Goal: Consume media (video, audio): Consume media (video, audio)

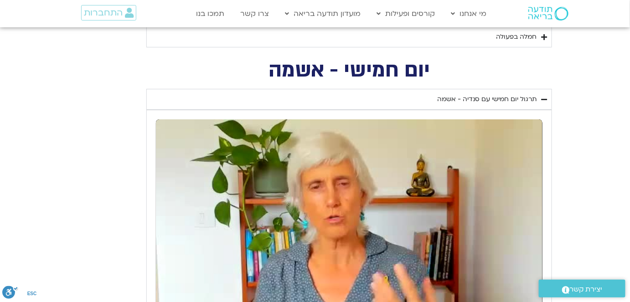
scroll to position [1119, 0]
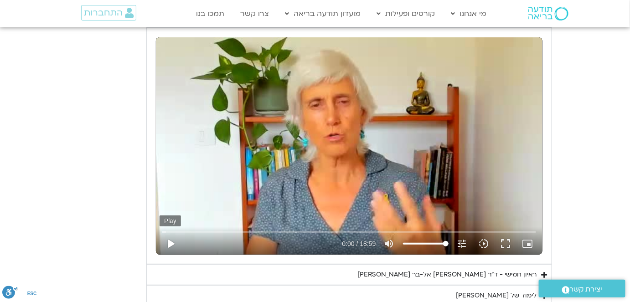
click at [171, 240] on button "play_arrow" at bounding box center [171, 244] width 22 height 22
click at [486, 239] on icon "slow_motion_video" at bounding box center [484, 243] width 11 height 11
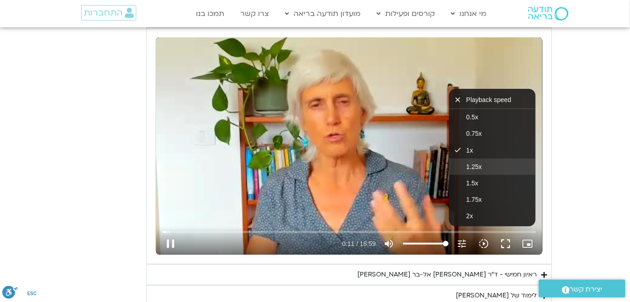
click at [477, 165] on span "1.25x" at bounding box center [474, 166] width 16 height 7
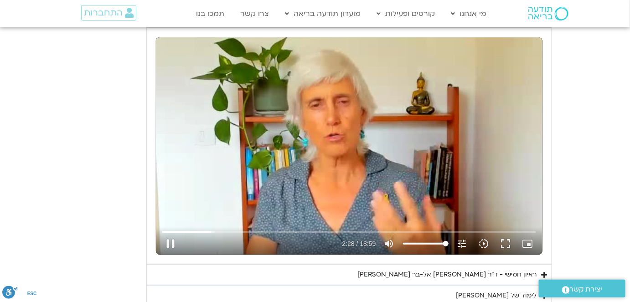
drag, startPoint x: 431, startPoint y: 162, endPoint x: 293, endPoint y: 174, distance: 139.2
click at [430, 162] on div "Skip Ad 16:03 pause 2:28 / 18:59 volume_up Mute tune Resolution Auto 240p slow_…" at bounding box center [349, 145] width 387 height 217
type input "148.653417"
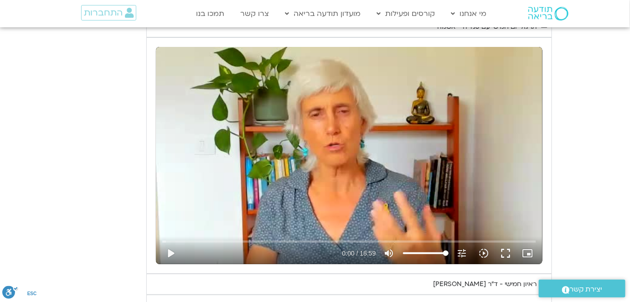
scroll to position [1160, 0]
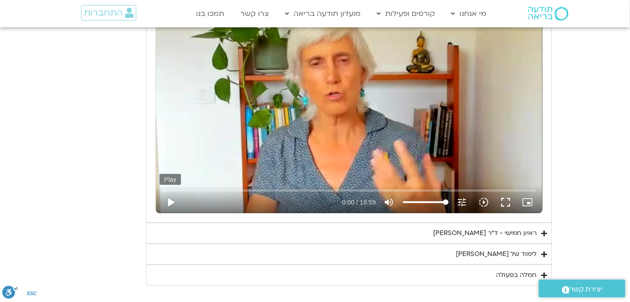
click at [170, 202] on button "play_arrow" at bounding box center [171, 203] width 22 height 22
click at [487, 198] on icon "slow_motion_video" at bounding box center [484, 202] width 11 height 11
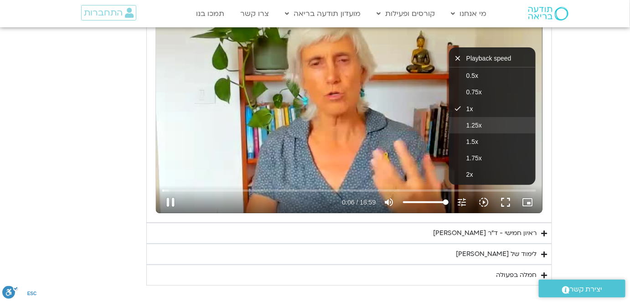
click at [474, 122] on span "1.25x" at bounding box center [474, 125] width 16 height 7
click at [180, 188] on input "Seek" at bounding box center [348, 190] width 373 height 5
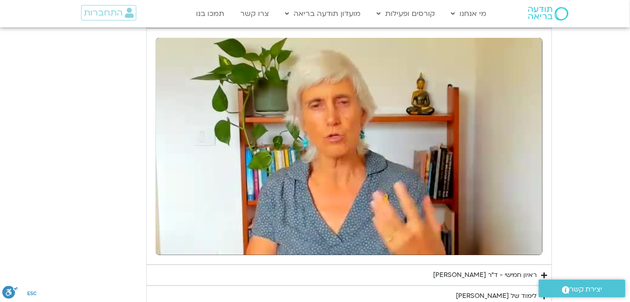
scroll to position [1121, 0]
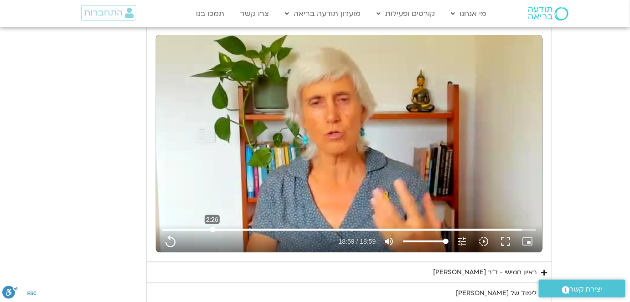
click at [212, 228] on input "Seek" at bounding box center [348, 229] width 373 height 5
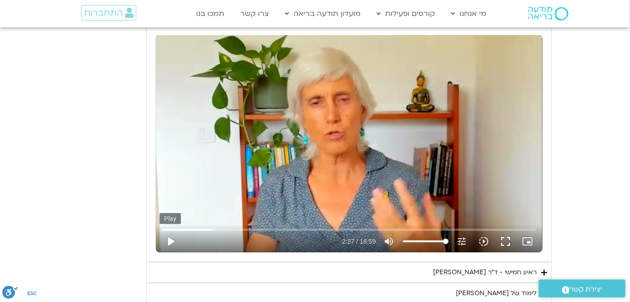
click at [176, 238] on button "play_arrow" at bounding box center [171, 242] width 22 height 22
click at [485, 238] on icon "slow_motion_video" at bounding box center [484, 241] width 11 height 11
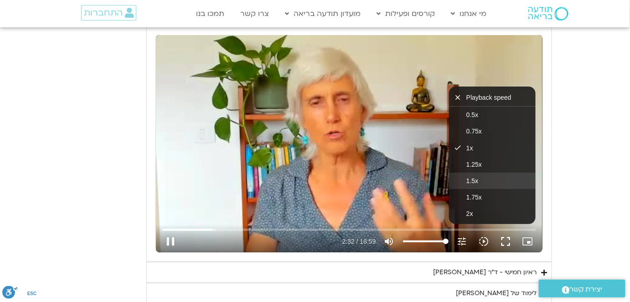
click at [469, 177] on span "1.5x" at bounding box center [472, 180] width 12 height 7
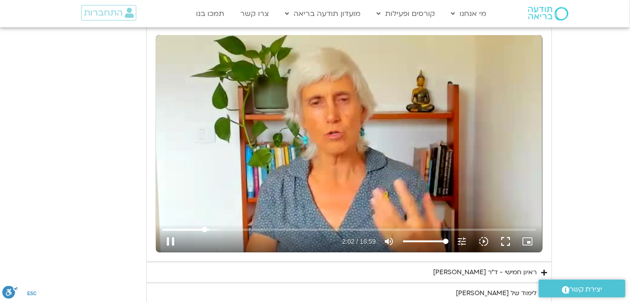
click at [205, 228] on input "Seek" at bounding box center [348, 229] width 373 height 5
click at [213, 228] on input "Seek" at bounding box center [348, 229] width 373 height 5
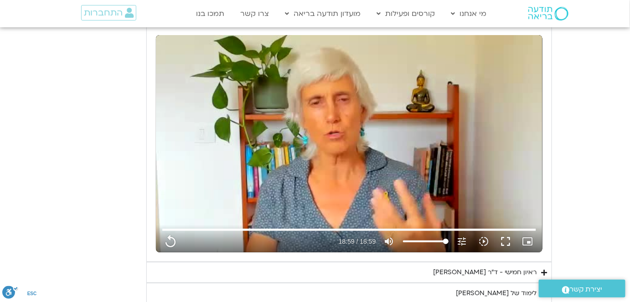
click at [361, 223] on div "Skip Ad 10:27 replay 18:59 / 18:59 volume_up Mute tune Resolution Auto 240p slo…" at bounding box center [349, 238] width 379 height 30
click at [335, 227] on input "Seek" at bounding box center [348, 229] width 373 height 5
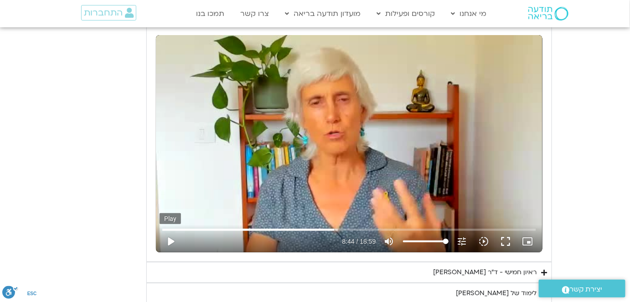
click at [172, 238] on button "play_arrow" at bounding box center [171, 242] width 22 height 22
click at [328, 227] on input "Seek" at bounding box center [348, 229] width 373 height 5
click at [482, 238] on icon "slow_motion_video" at bounding box center [484, 241] width 11 height 11
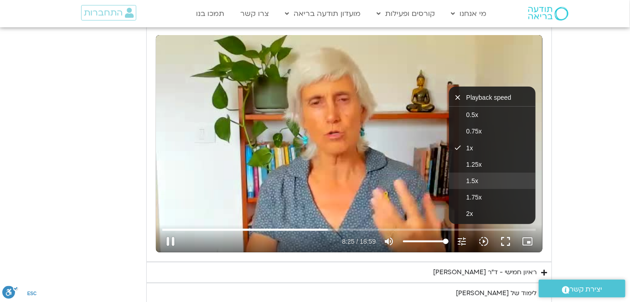
click at [468, 179] on span "1.5x" at bounding box center [472, 180] width 12 height 7
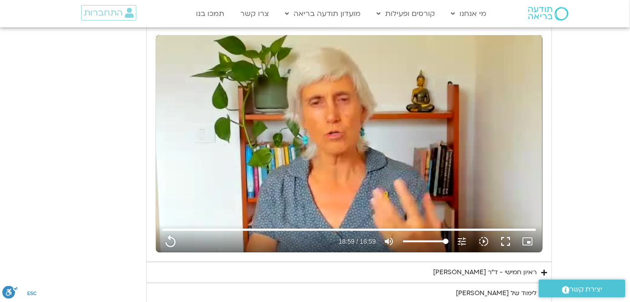
scroll to position [1287, 0]
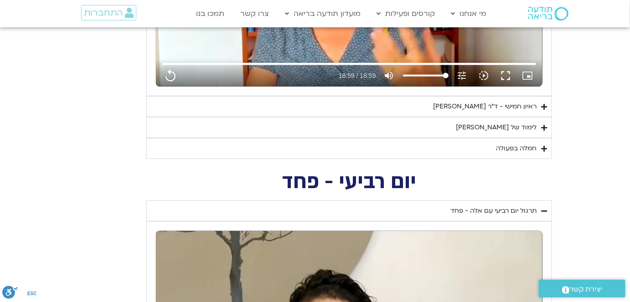
click at [505, 124] on div "לימוד של [PERSON_NAME]" at bounding box center [496, 127] width 81 height 11
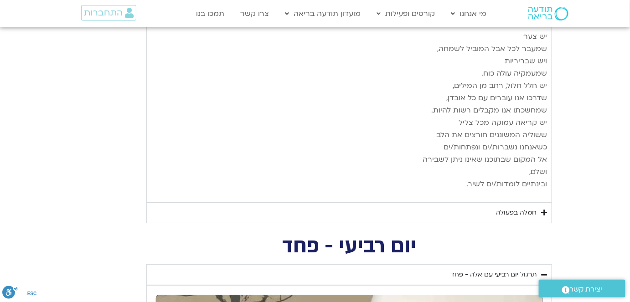
scroll to position [2158, 0]
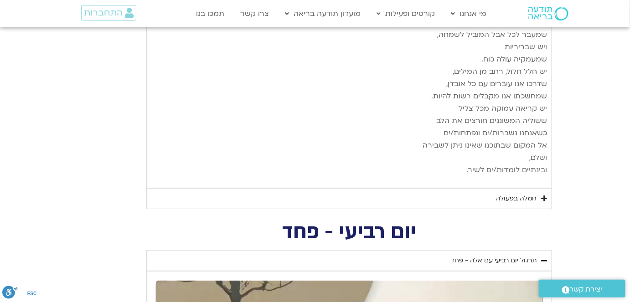
click at [503, 193] on div "חמלה בפעולה" at bounding box center [516, 198] width 41 height 11
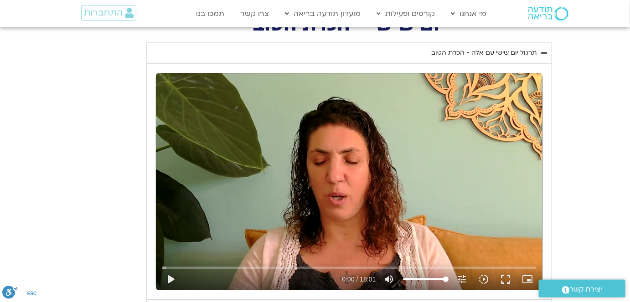
scroll to position [707, 0]
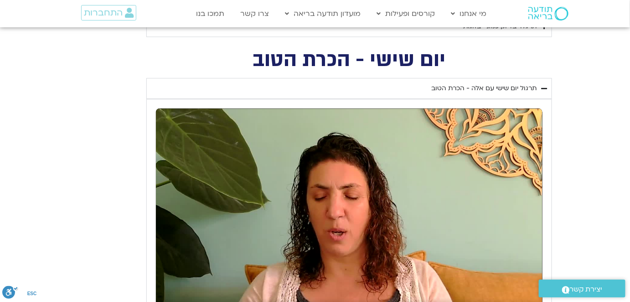
click at [492, 88] on div "תרגול יום שישי עם אלה - הכרת הטוב" at bounding box center [483, 88] width 105 height 11
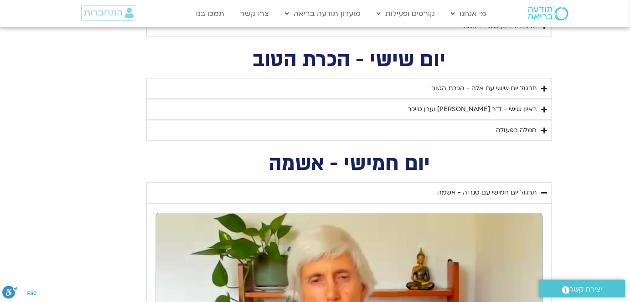
click at [497, 85] on div "תרגול יום שישי עם אלה - הכרת הטוב" at bounding box center [483, 88] width 105 height 11
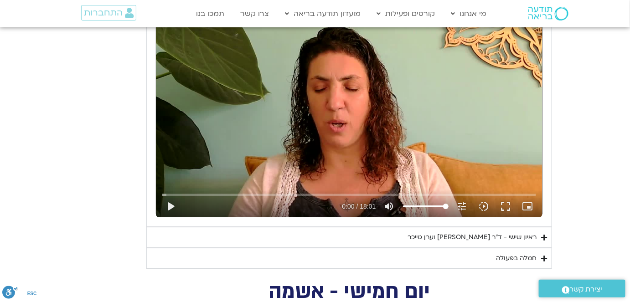
scroll to position [831, 0]
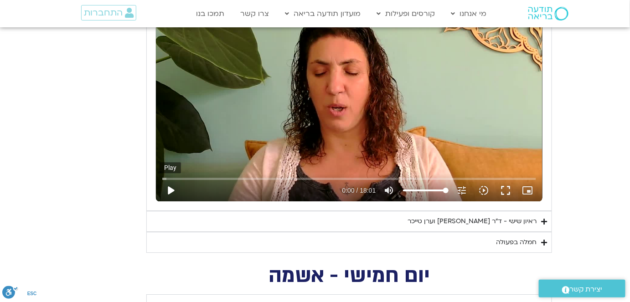
click at [171, 188] on button "play_arrow" at bounding box center [171, 191] width 22 height 22
type input "1139.36"
type input "0.008863"
type input "1139.36"
type input "0.01673"
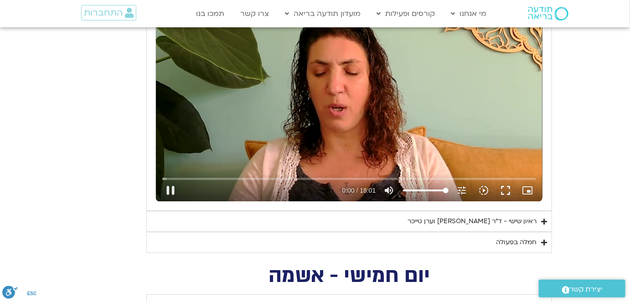
type input "1139.36"
type input "0.068123"
type input "1139.36"
type input "0.201051"
type input "1139.36"
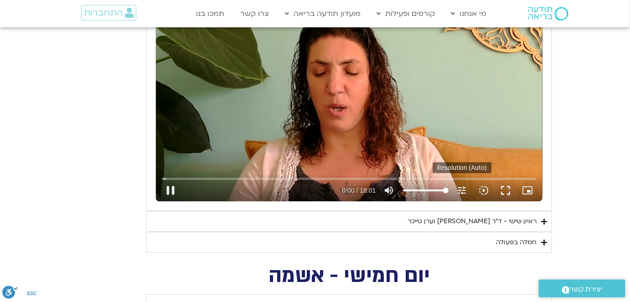
type input "0.333362"
type input "1139.36"
type input "0.465966"
type input "1139.36"
type input "0.600792"
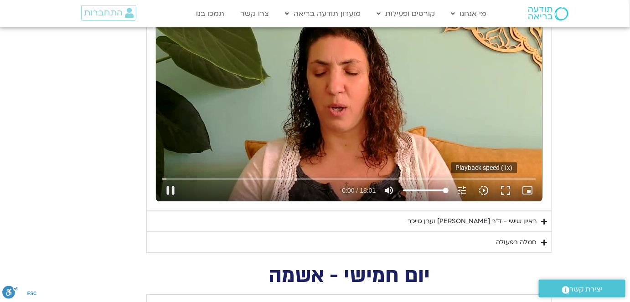
type input "1139.36"
type input "0.732789"
type input "1139.36"
type input "0.866996"
type input "1139.36"
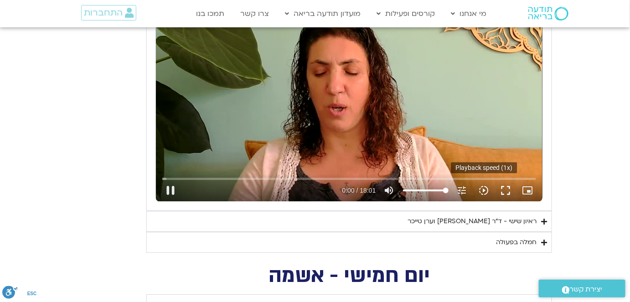
type input "0.967499"
type input "1139.36"
type input "1.116705"
type input "1139.36"
type input "1.200371"
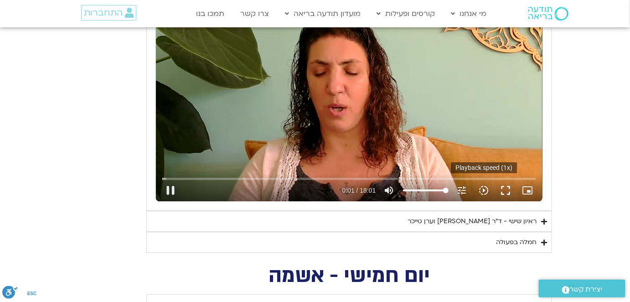
type input "1139.36"
type input "1.384366"
type input "1139.36"
type input "1.500373"
type input "1139.36"
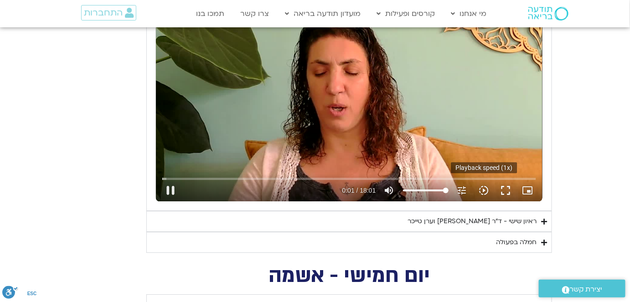
type input "1.565602"
type input "1139.36"
type input "1.699545"
type input "1139.36"
type input "1.835361"
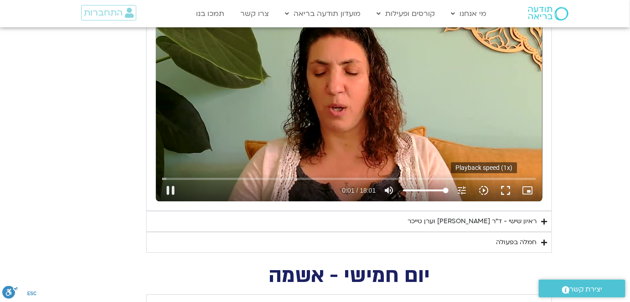
type input "1139.36"
type input "1.965864"
type input "1139.36"
type input "2.166383"
type input "1139.36"
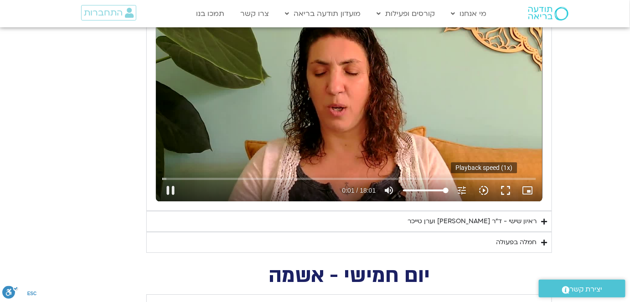
type input "2.222127"
type input "1139.36"
type input "2.352268"
type input "1139.36"
type input "2.484388"
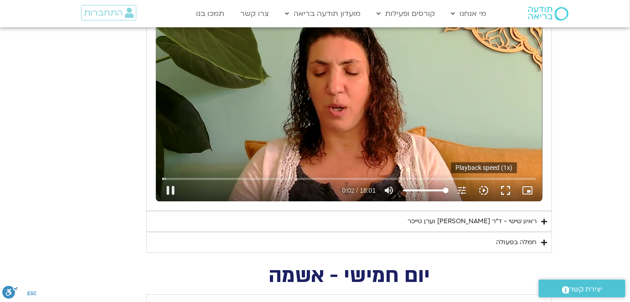
type input "1139.36"
type input "2.620005"
type input "1139.36"
type input "2.747242"
type input "1139.36"
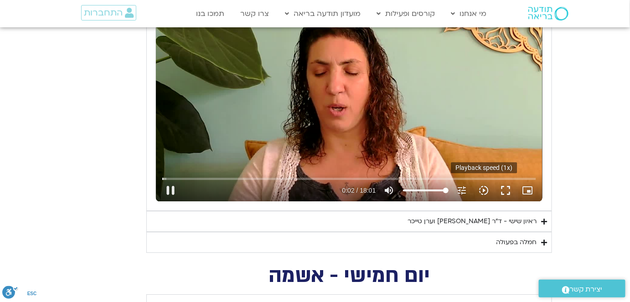
type input "2.873254"
type input "1139.36"
type input "3.011693"
type input "1139.36"
type input "3.137591"
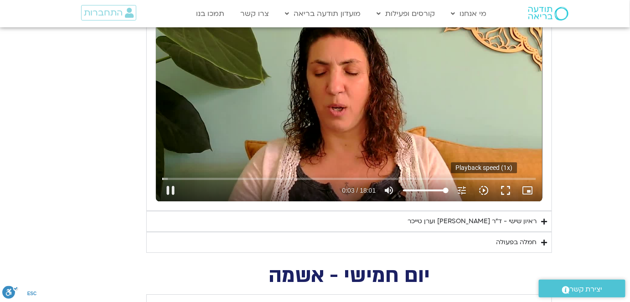
type input "1139.36"
type input "3.269943"
type input "1139.36"
type input "3.40396"
type input "1139.36"
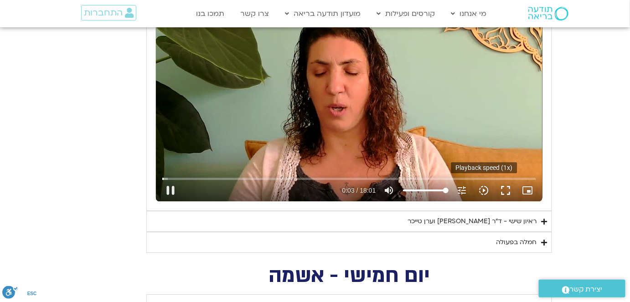
type input "3.536387"
type input "1139.36"
type input "3.669506"
type input "1139.36"
type input "3.803266"
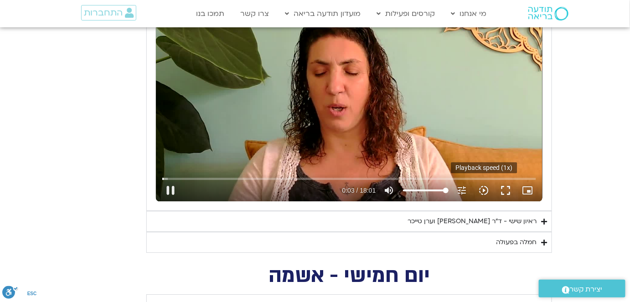
type input "1139.36"
type input "3.936222"
type input "1139.36"
click at [485, 188] on icon "slow_motion_video" at bounding box center [484, 190] width 11 height 11
type input "4.06969"
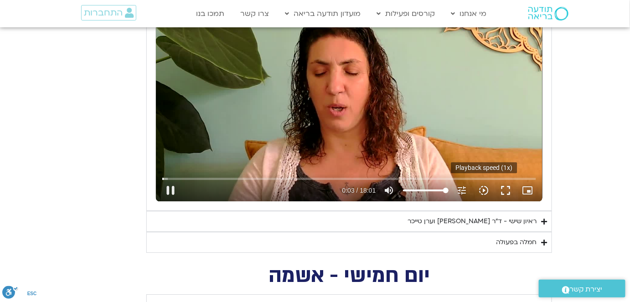
type input "1139.36"
type input "4.20326"
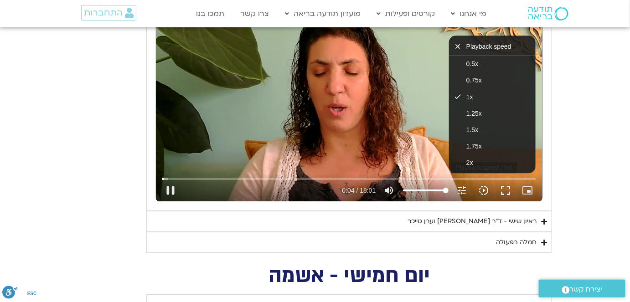
type input "1139.36"
type input "4.338052"
type input "1139.36"
type input "4.567286"
type input "1139.36"
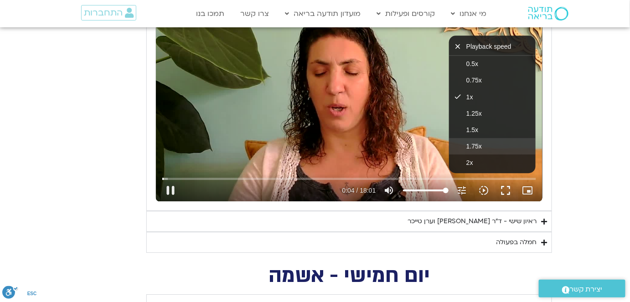
type input "4.699972"
type input "1139.36"
type input "4.832462"
type input "1139.36"
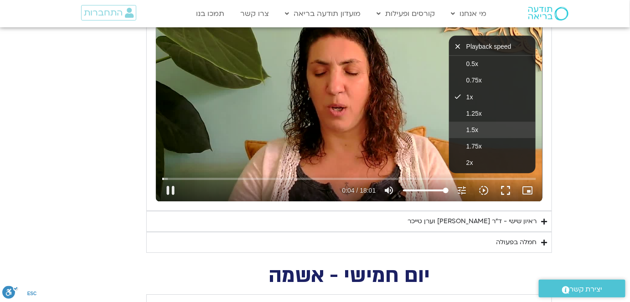
type input "4.948889"
type input "1139.36"
type input "5.100131"
type input "1139.36"
type input "5.232782"
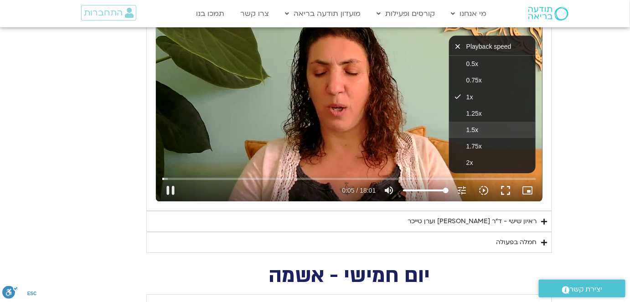
type input "1139.36"
type input "5.270348"
type input "1139.36"
type input "5.402345"
type input "1139.36"
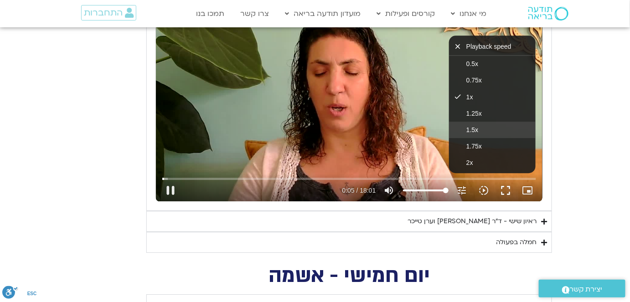
click at [483, 128] on button "1.5x" at bounding box center [492, 130] width 87 height 16
type input "5.543624"
type input "1139.36"
type input "5.670802"
type input "1139.36"
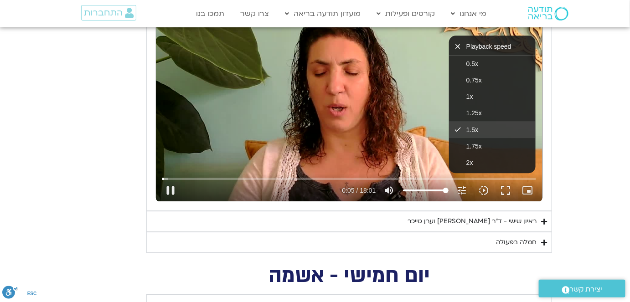
type input "5.810817"
type input "1139.36"
type input "6.104769"
type input "1139.36"
type input "6.280063"
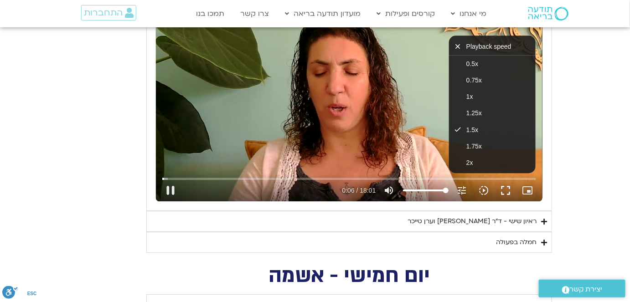
type input "1139.36"
type input "6.481029"
type input "1139.36"
type input "6.679783"
type input "1139.36"
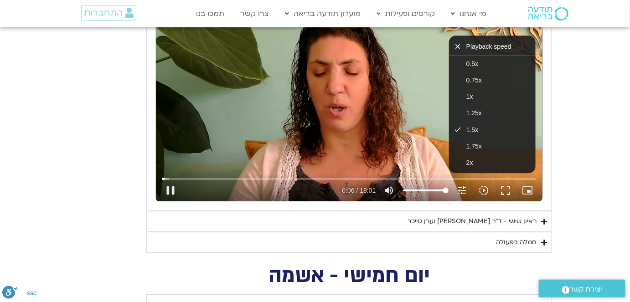
type input "6.87568"
type input "1139.36"
type input "7.077441"
type input "1139.36"
type input "7.252909"
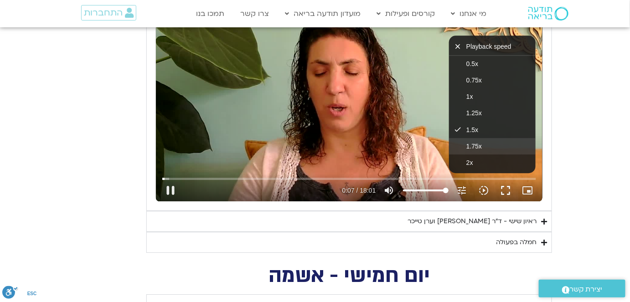
type input "1139.36"
type input "7.460532"
type input "1139.36"
type input "7.545415"
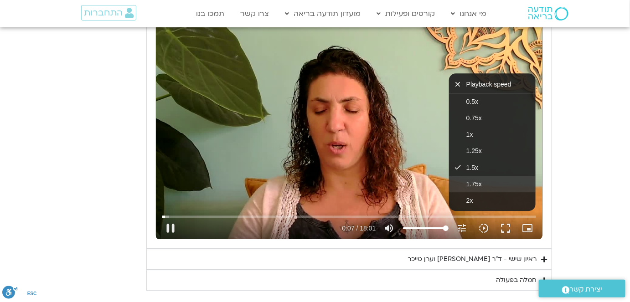
type input "1139.36"
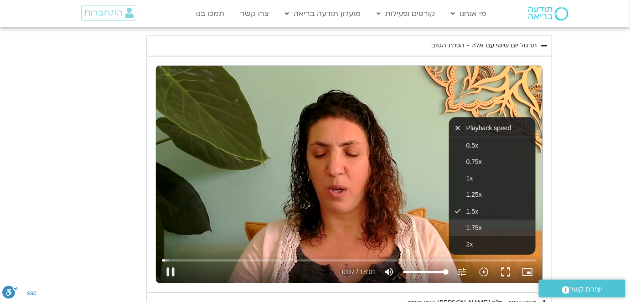
type input "7.731998"
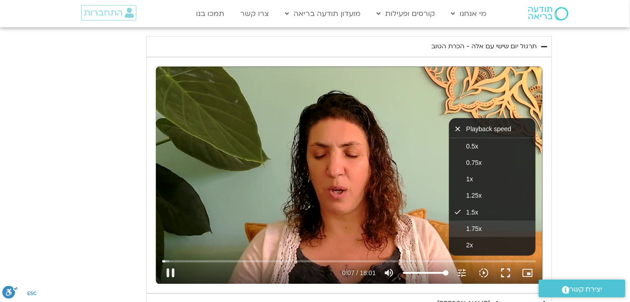
type input "1139.36"
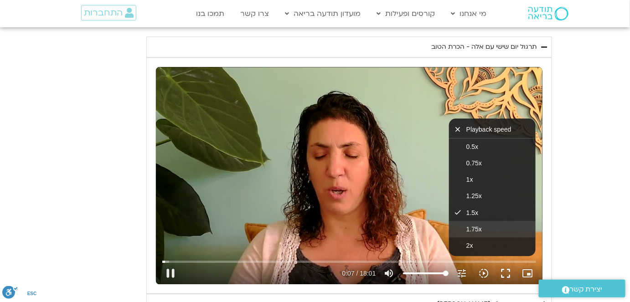
type input "7.932032"
type input "1139.36"
type input "8.128241"
type input "1139.36"
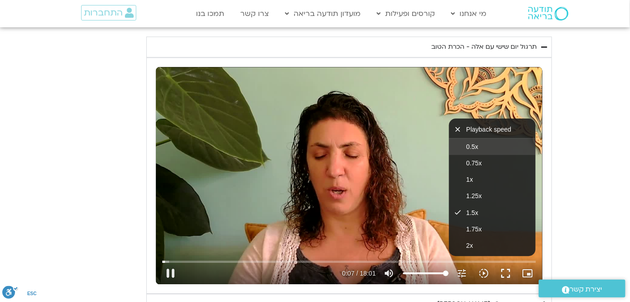
type input "8.333835"
type input "1139.36"
type input "8.652517"
type input "1139.36"
type input "8.755261"
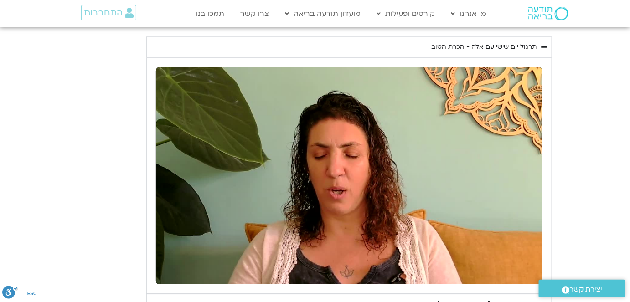
type input "1139.36"
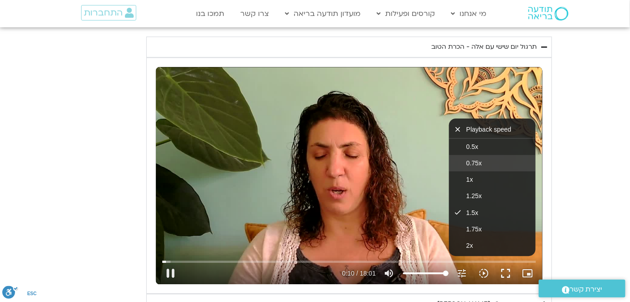
type input "10.974628"
type input "1139.36"
type input "11.115705"
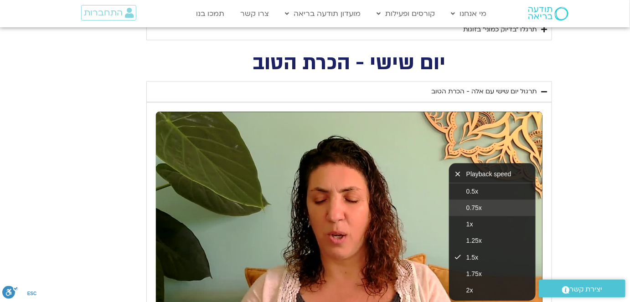
type input "1139.36"
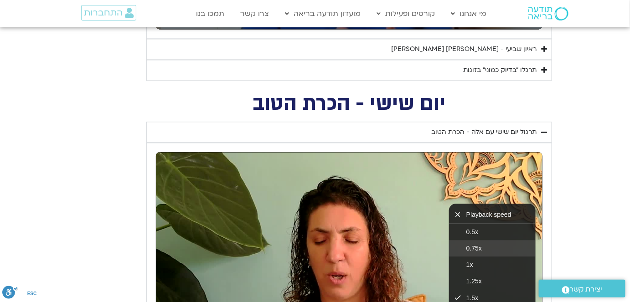
type input "11.305831"
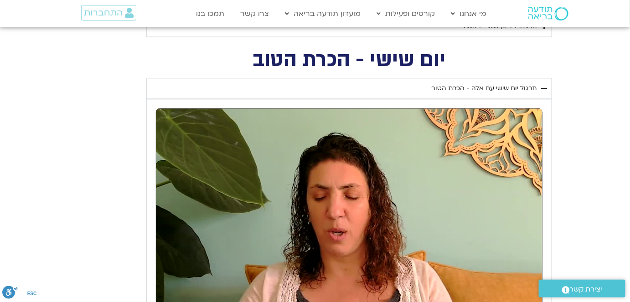
type input "1139.36"
type input "13.462865"
type input "1139.36"
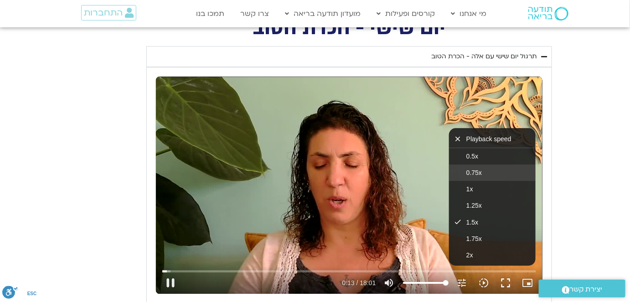
type input "13.643741"
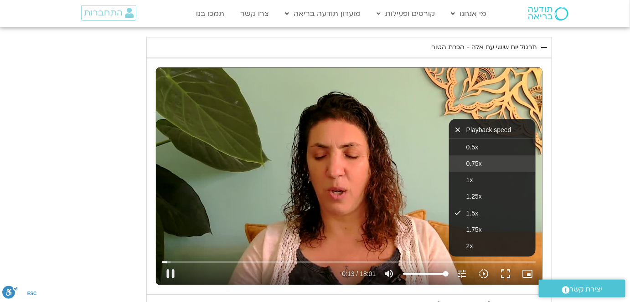
type input "1139.36"
type input "13.839964"
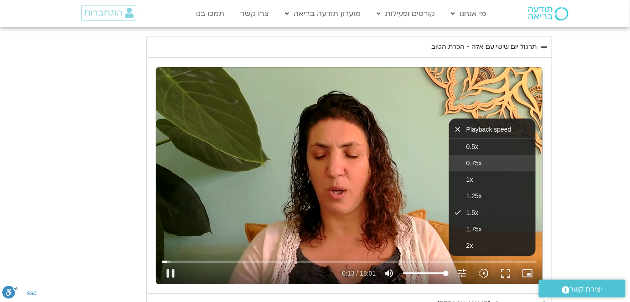
type input "1139.36"
type input "14.028467"
type input "1139.36"
type input "14.22075"
type input "1139.36"
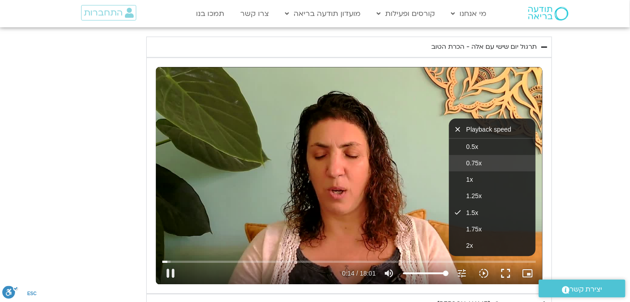
type input "14.42701"
type input "1139.36"
type input "14.625413"
type input "1139.36"
type input "14.831046"
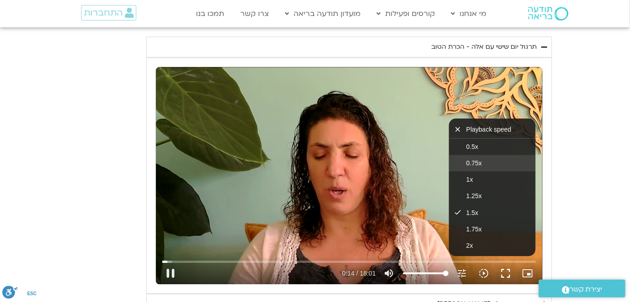
type input "1139.36"
type input "15.022385"
type input "1139.36"
type input "15.225652"
type input "1139.36"
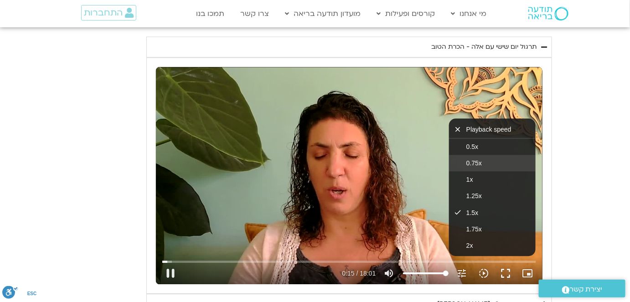
type input "15.422985"
type input "1139.36"
type input "15.638511"
type input "1139.36"
type input "15.827235"
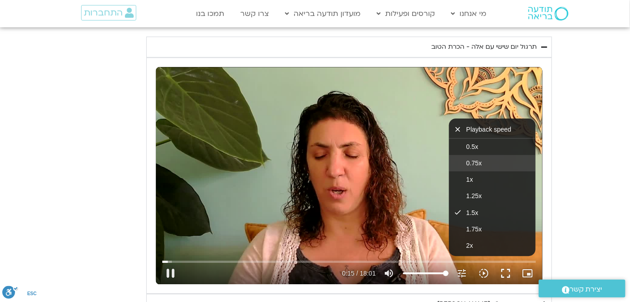
type input "1139.36"
type input "16.025911"
type input "1139.36"
type input "16.222882"
type input "1139.36"
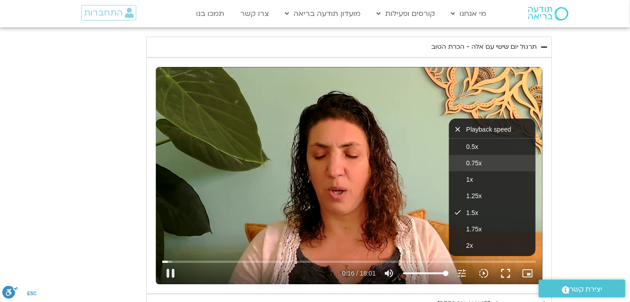
type input "16.422453"
type input "1139.36"
type input "16.613442"
type input "1139.36"
type input "16.804145"
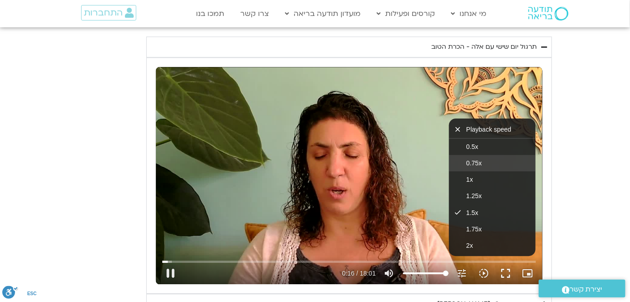
type input "1139.36"
type input "17.004543"
type input "1139.36"
type input "17.200974"
type input "1139.36"
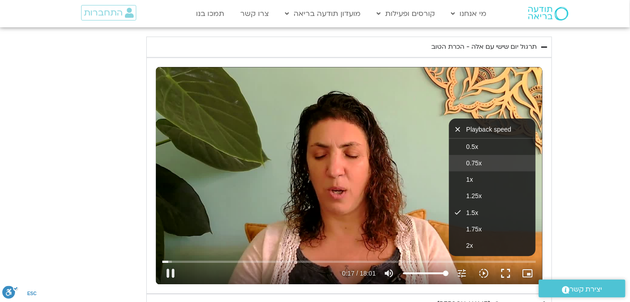
type input "17.390257"
type input "1139.36"
type input "17.582326"
type input "1139.36"
type input "17.783376"
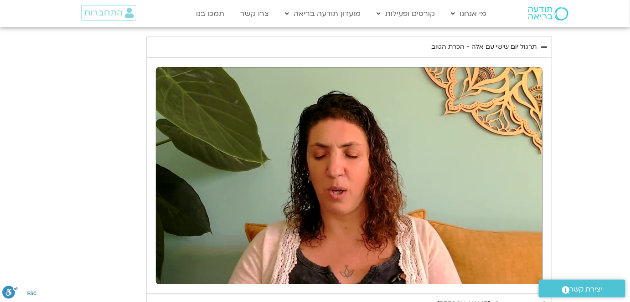
type input "1139.36"
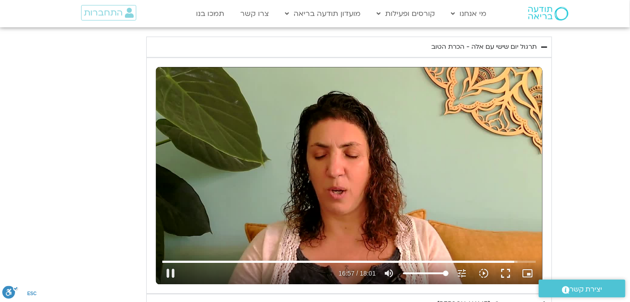
type input "1017.941654"
type input "1139.36"
type input "1018.108163"
type input "1139.36"
type input "1018.314307"
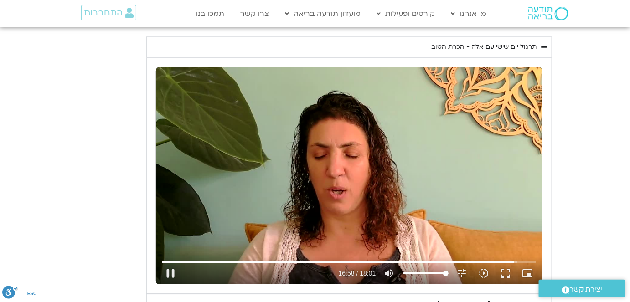
type input "1139.36"
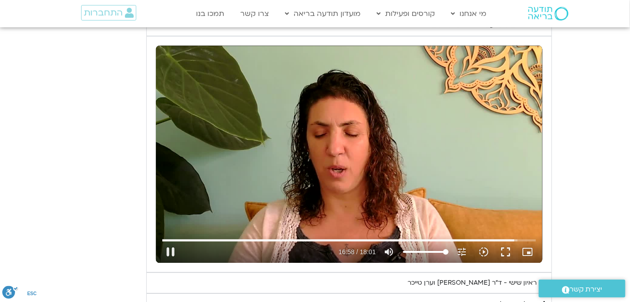
type input "1018.65538"
type input "1139.36"
type input "1018.825305"
type input "1139.36"
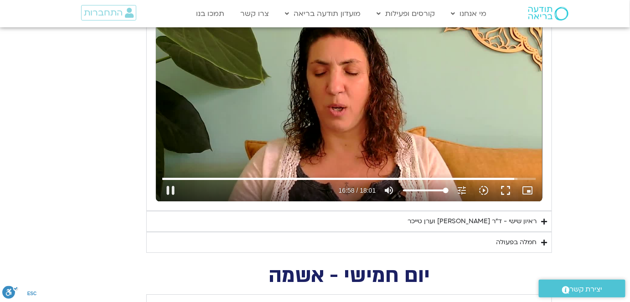
type input "1018.953643"
type input "1139.36"
type input "1019.189834"
type input "1139.36"
type input "1019.438458"
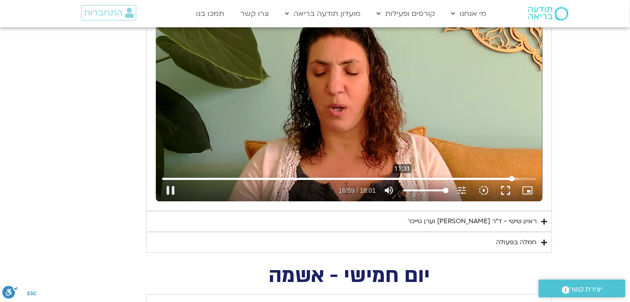
type input "1139.36"
type input "1019.626595"
type input "1139.36"
type input "1019.815332"
type input "1139.36"
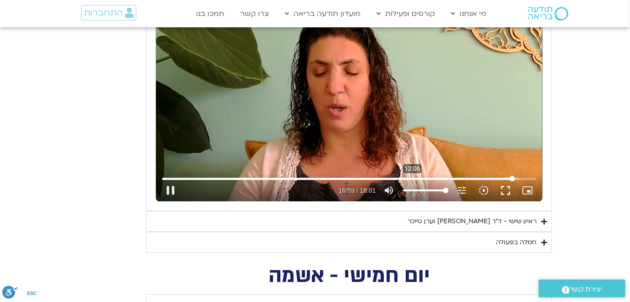
type input "1020.015611"
type input "1139.36"
type input "1020.206008"
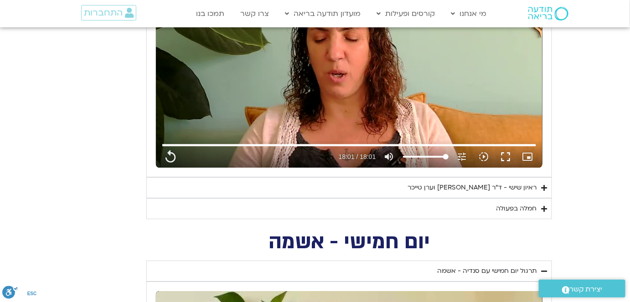
scroll to position [873, 0]
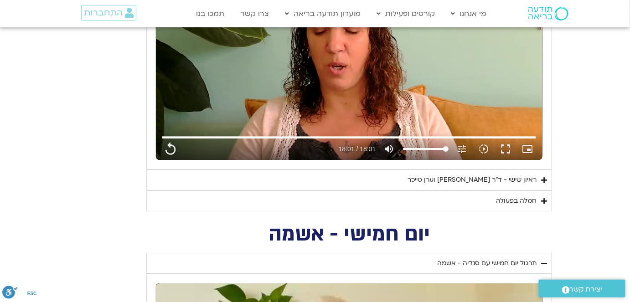
click at [516, 197] on div "חמלה בפעולה" at bounding box center [516, 201] width 41 height 11
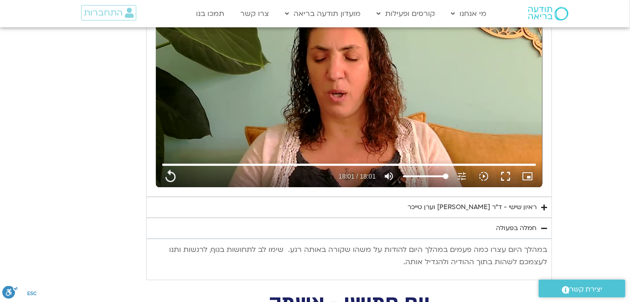
scroll to position [831, 0]
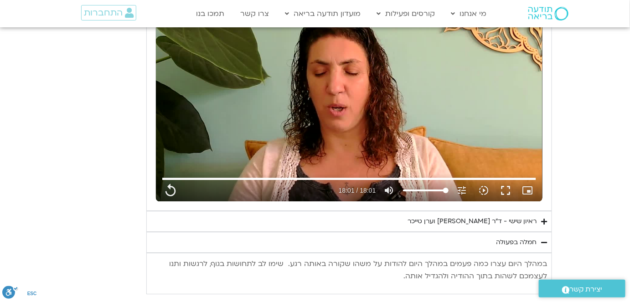
click at [498, 218] on div "ראיון שישי - ד"ר [PERSON_NAME] וערן טייכר" at bounding box center [472, 221] width 129 height 11
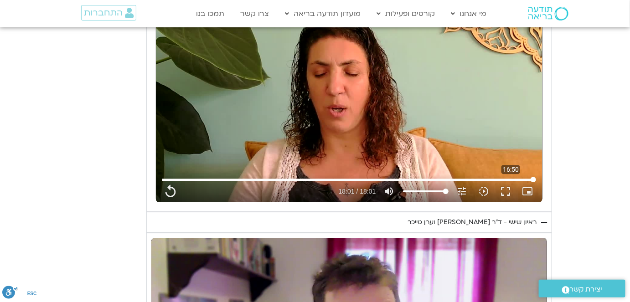
scroll to position [707, 0]
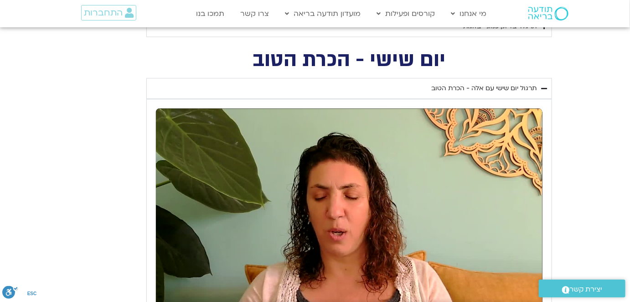
click at [503, 83] on div "תרגול יום שישי עם אלה - הכרת הטוב" at bounding box center [483, 88] width 105 height 11
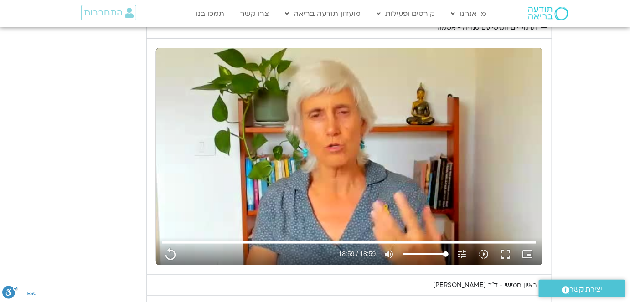
scroll to position [1038, 0]
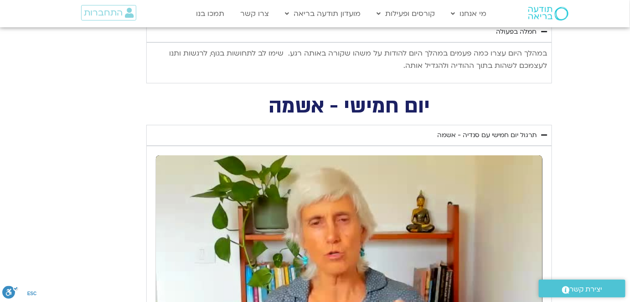
click at [524, 134] on div "תרגול יום חמישי עם סנדיה - אשמה" at bounding box center [486, 135] width 99 height 11
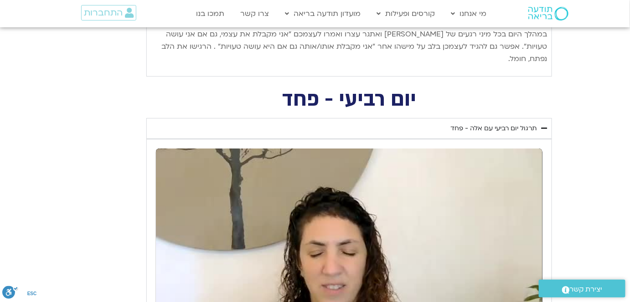
scroll to position [2158, 0]
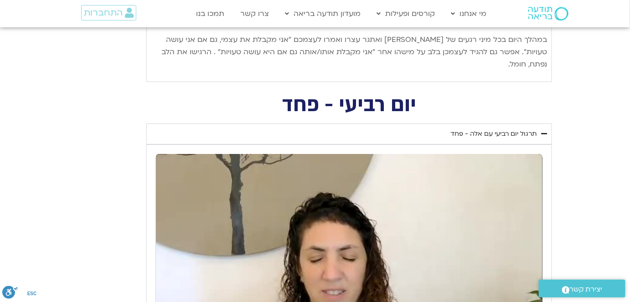
click at [512, 129] on div "תרגול יום רביעי עם אלה - פחד" at bounding box center [493, 134] width 86 height 11
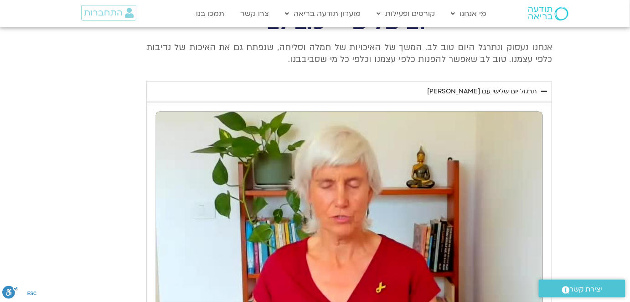
scroll to position [2365, 0]
click at [515, 87] on div "תרגול יום שלישי עם [PERSON_NAME]" at bounding box center [481, 92] width 109 height 11
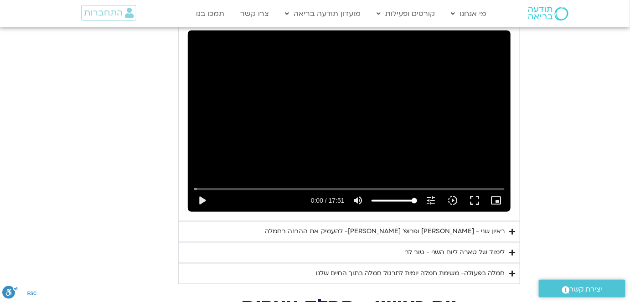
scroll to position [2531, 0]
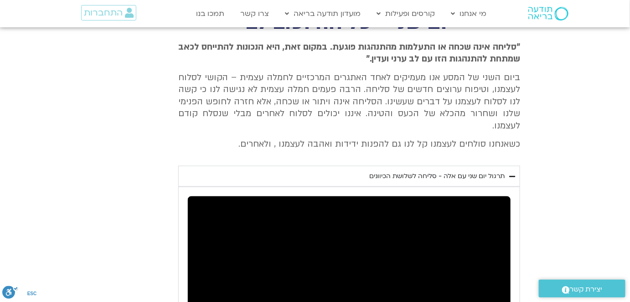
click at [497, 171] on div "תרגול יום שני עם אלה - סליחה לשלושת הכיוונים" at bounding box center [436, 176] width 135 height 11
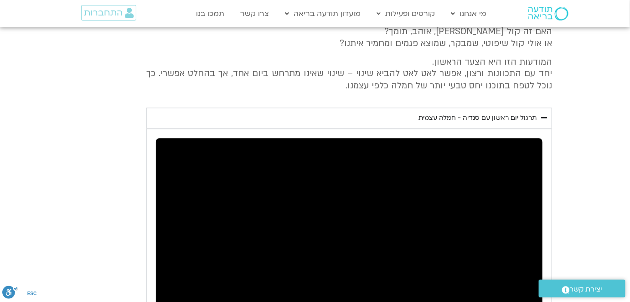
scroll to position [2738, 0]
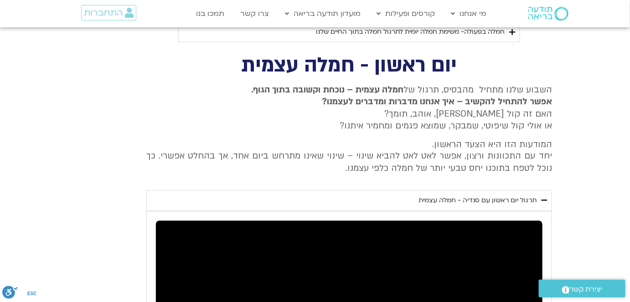
click at [507, 196] on div "תרגול יום ראשון עם סנדיה - חמלה עצמית" at bounding box center [478, 201] width 118 height 11
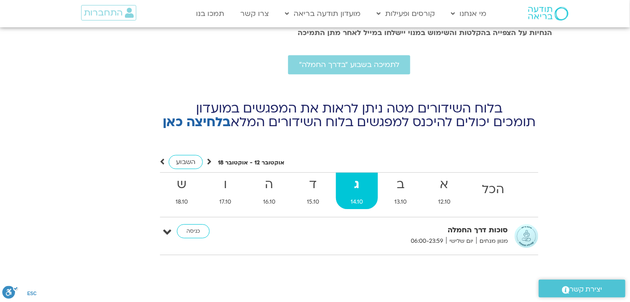
scroll to position [3194, 0]
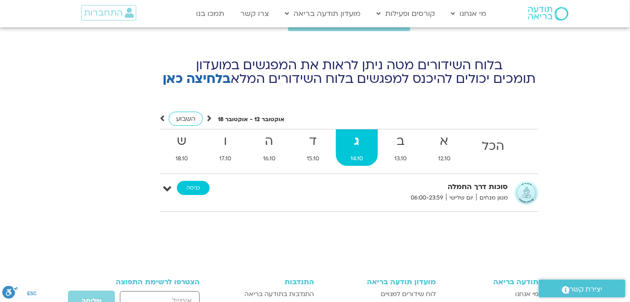
click at [192, 181] on link "כניסה" at bounding box center [193, 188] width 33 height 15
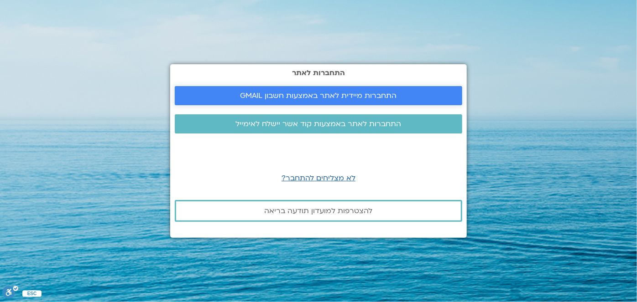
click at [316, 93] on span "התחברות מיידית לאתר באמצעות חשבון GMAIL" at bounding box center [318, 96] width 156 height 8
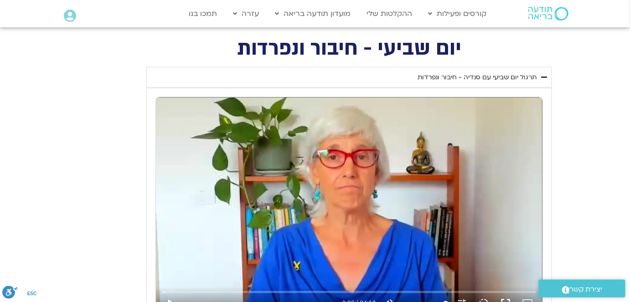
scroll to position [373, 0]
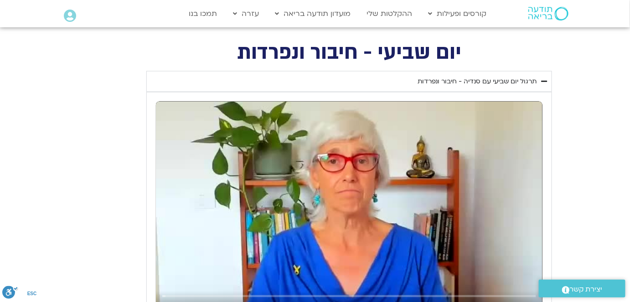
click at [513, 77] on div "תרגול יום שביעי עם סנדיה - חיבור ונפרדות" at bounding box center [477, 81] width 119 height 11
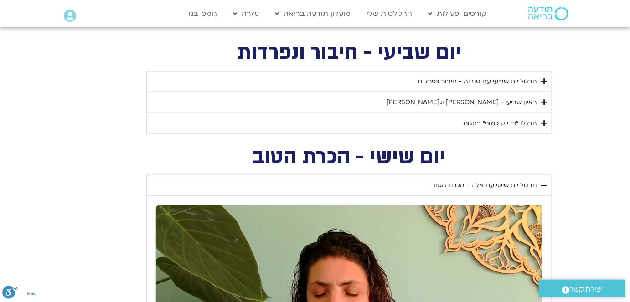
click at [520, 185] on div "תרגול יום שישי עם אלה - הכרת הטוב" at bounding box center [483, 185] width 105 height 11
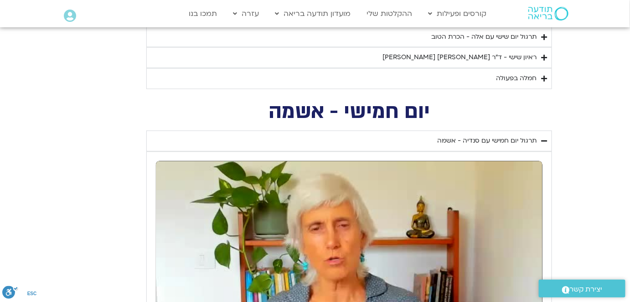
scroll to position [580, 0]
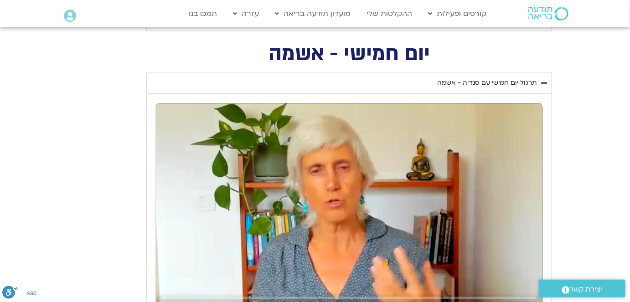
click at [516, 78] on div "תרגול יום חמישי עם סנדיה - אשמה" at bounding box center [486, 83] width 99 height 11
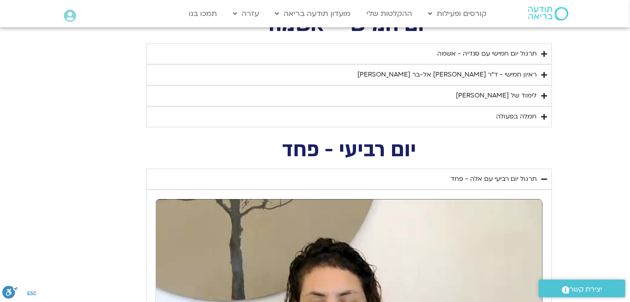
scroll to position [663, 0]
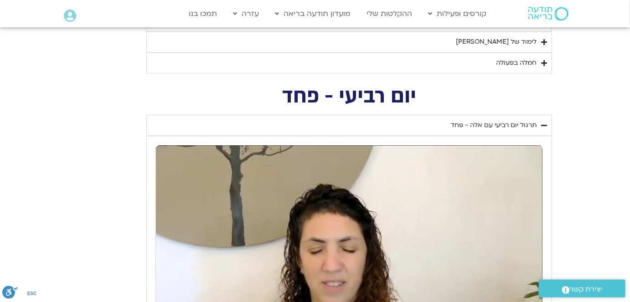
click at [508, 123] on div "תרגול יום רביעי עם אלה - פחד" at bounding box center [493, 125] width 86 height 11
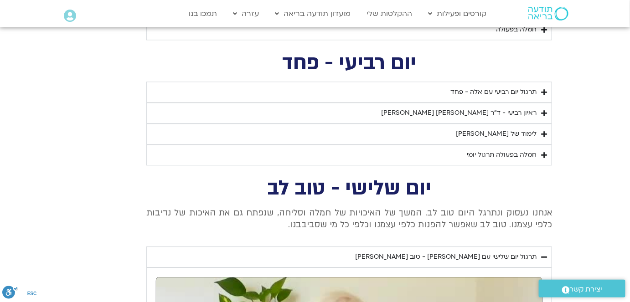
scroll to position [787, 0]
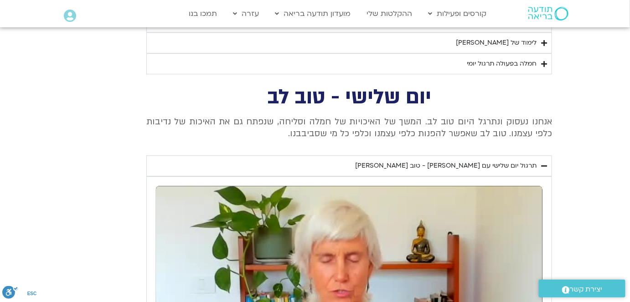
click at [513, 161] on div "תרגול יום שלישי עם [PERSON_NAME]" at bounding box center [445, 165] width 181 height 11
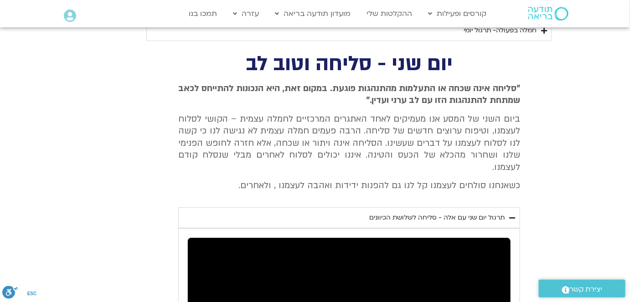
scroll to position [1036, 0]
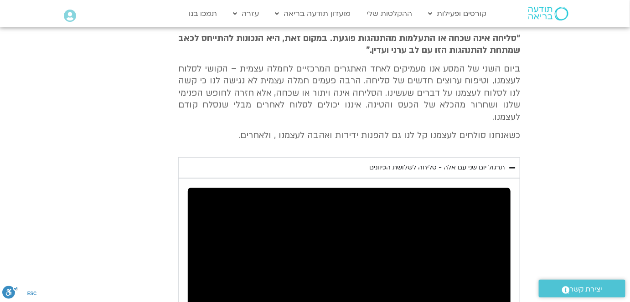
click at [485, 162] on div "תרגול יום שני עם אלה - סליחה לשלושת הכיוונים" at bounding box center [436, 167] width 135 height 11
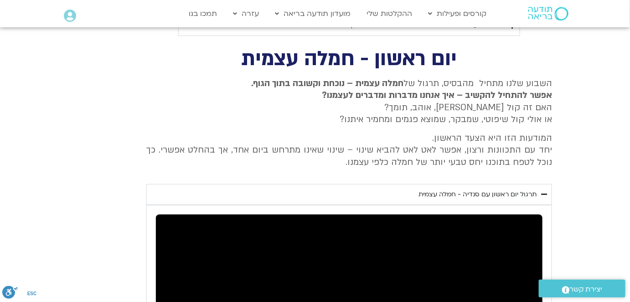
scroll to position [1243, 0]
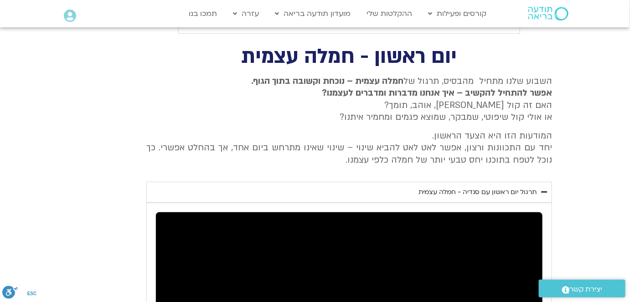
click at [489, 187] on div "תרגול יום ראשון עם סנדיה - חמלה עצמית" at bounding box center [478, 192] width 118 height 11
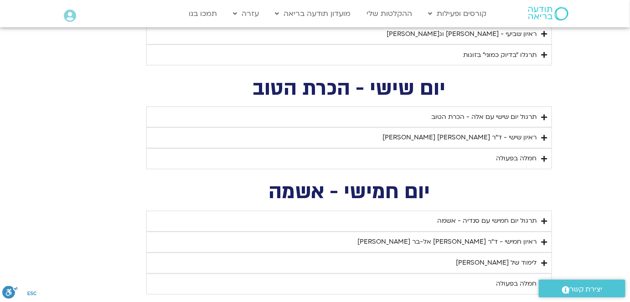
scroll to position [456, 0]
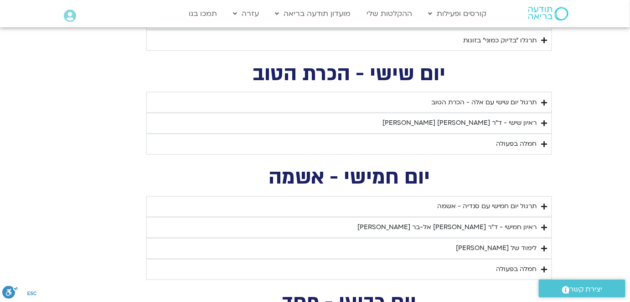
click at [470, 121] on div "ראיון שישי - ד"ר [PERSON_NAME] וערן טייכר" at bounding box center [460, 123] width 154 height 11
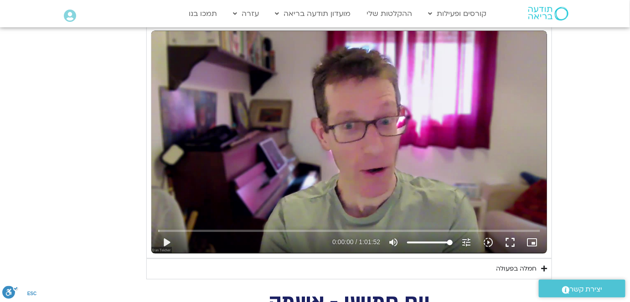
scroll to position [580, 0]
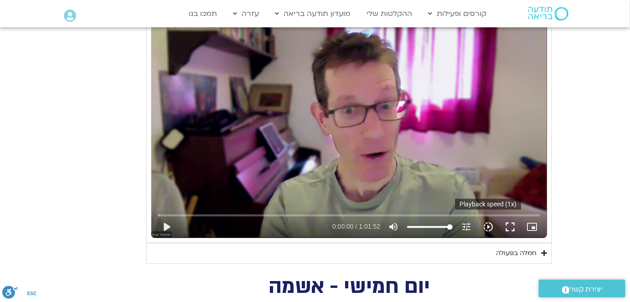
click at [491, 222] on icon "slow_motion_video" at bounding box center [488, 227] width 11 height 11
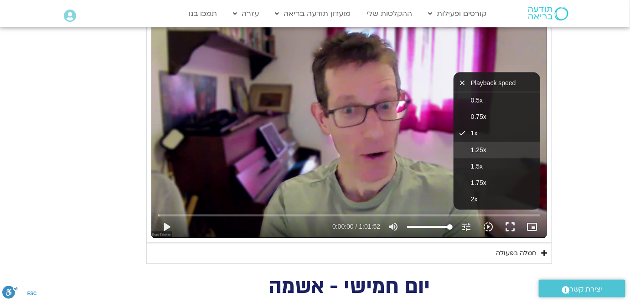
click at [479, 146] on span "1.25x" at bounding box center [479, 149] width 16 height 7
click at [166, 223] on button "play_arrow" at bounding box center [166, 227] width 22 height 22
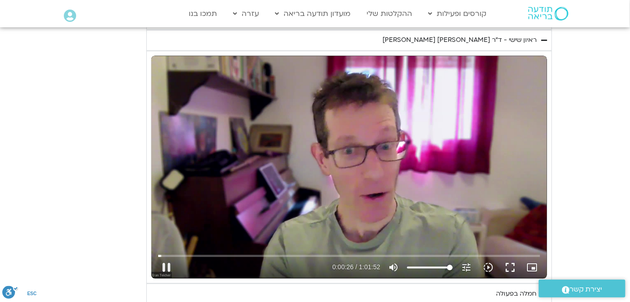
scroll to position [538, 0]
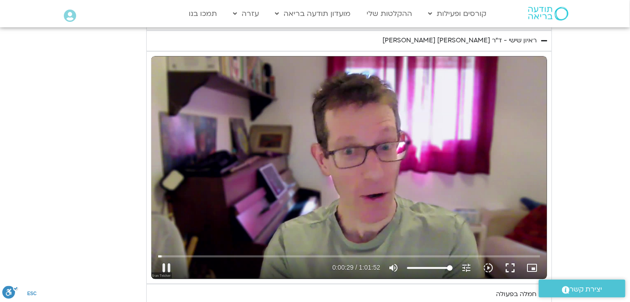
type input "29.970974"
